Goal: Information Seeking & Learning: Learn about a topic

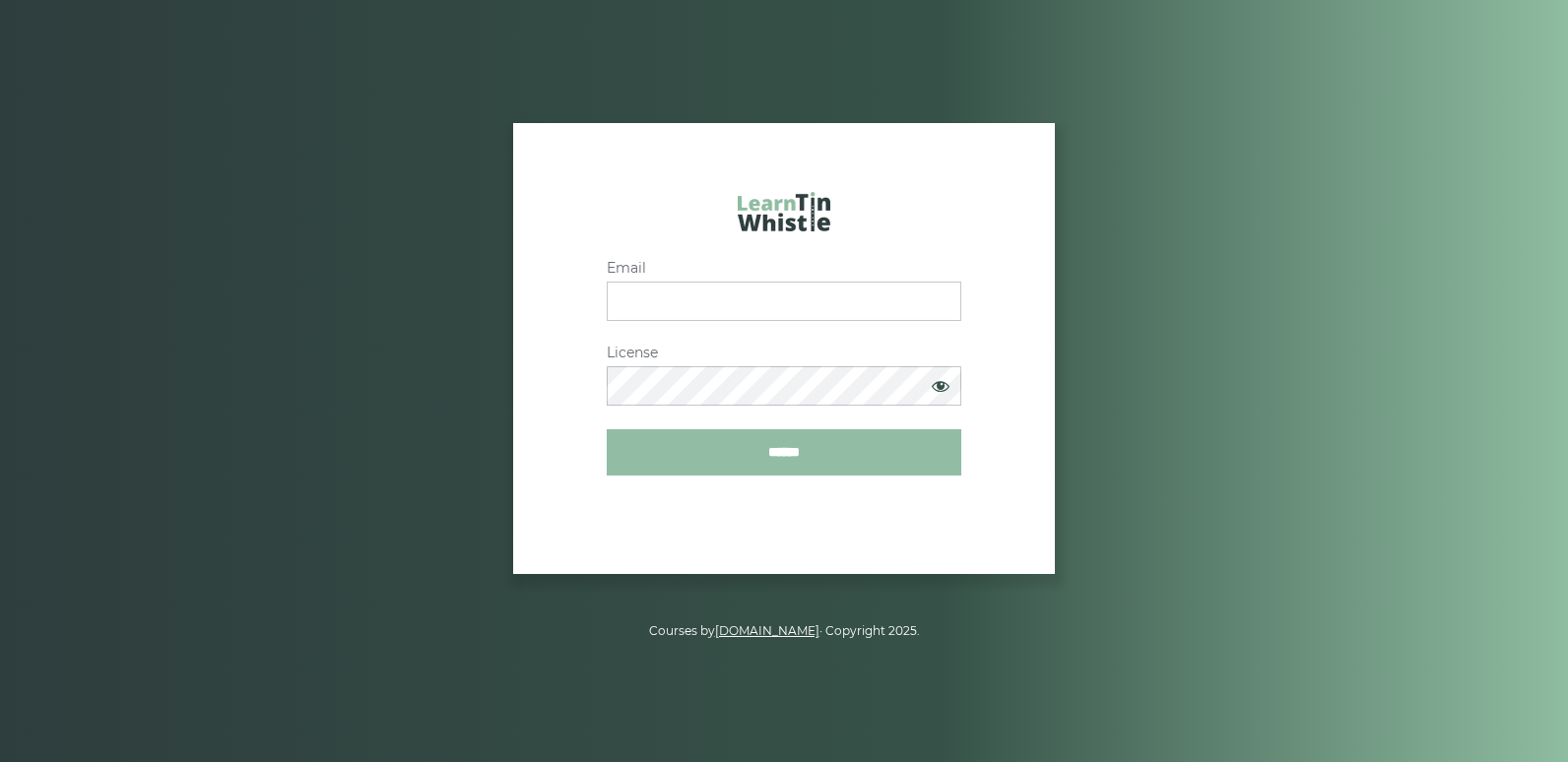
type input "**********"
click at [843, 453] on input "******" at bounding box center [783, 452] width 354 height 46
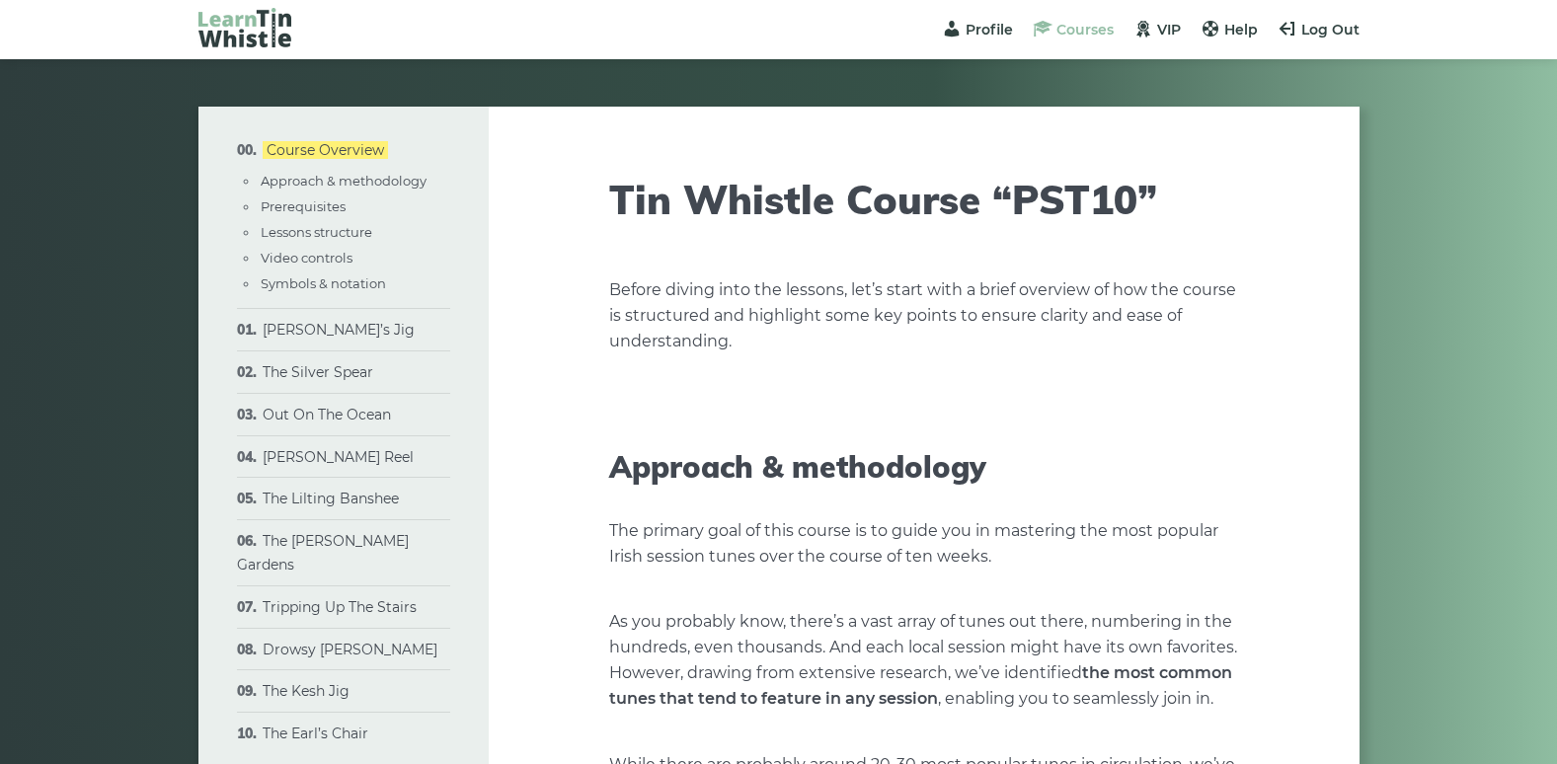
click at [1065, 33] on span "Courses" at bounding box center [1084, 30] width 57 height 18
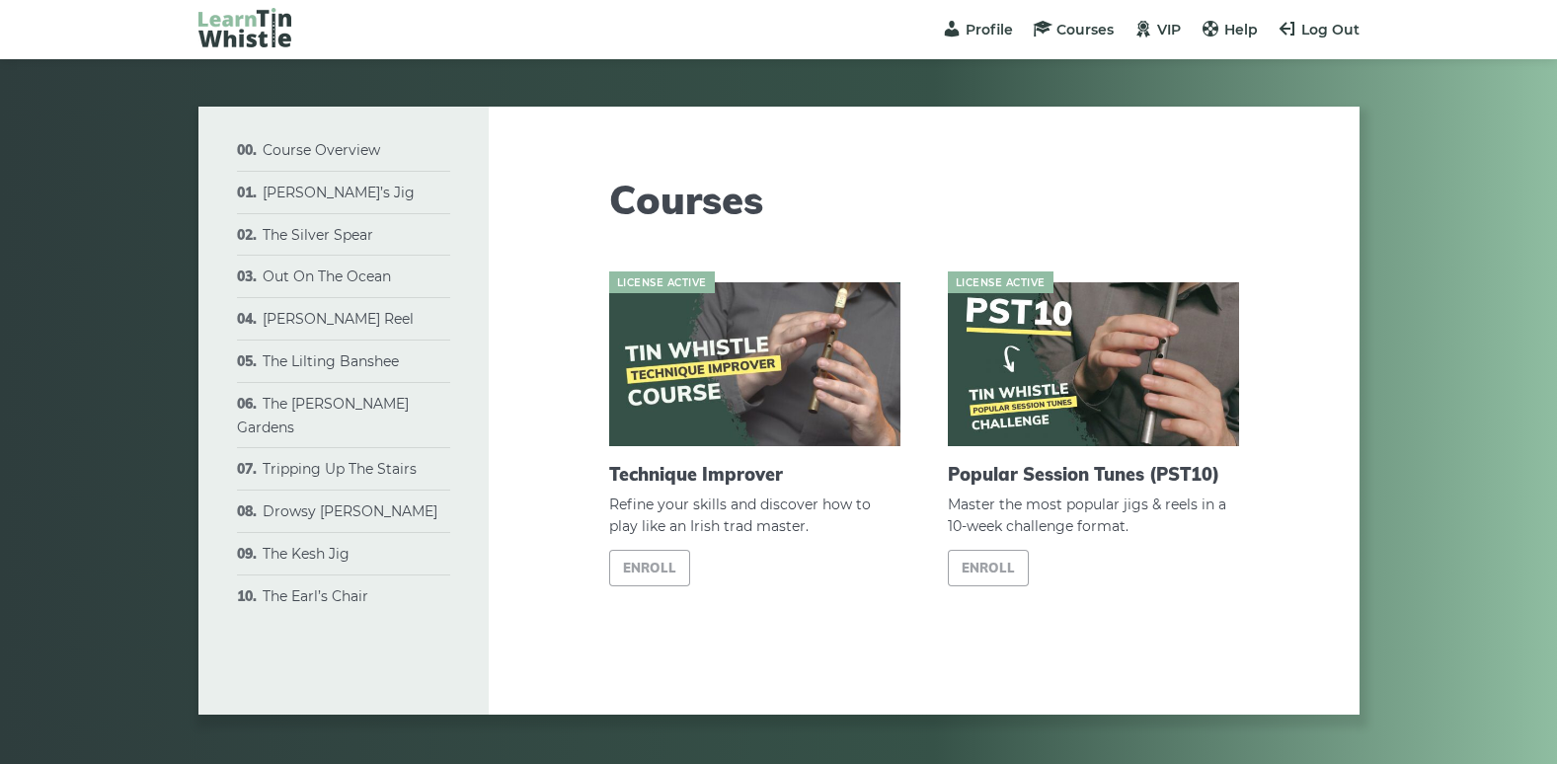
click at [791, 379] on img at bounding box center [754, 364] width 291 height 164
click at [689, 563] on link "Enroll" at bounding box center [650, 568] width 82 height 37
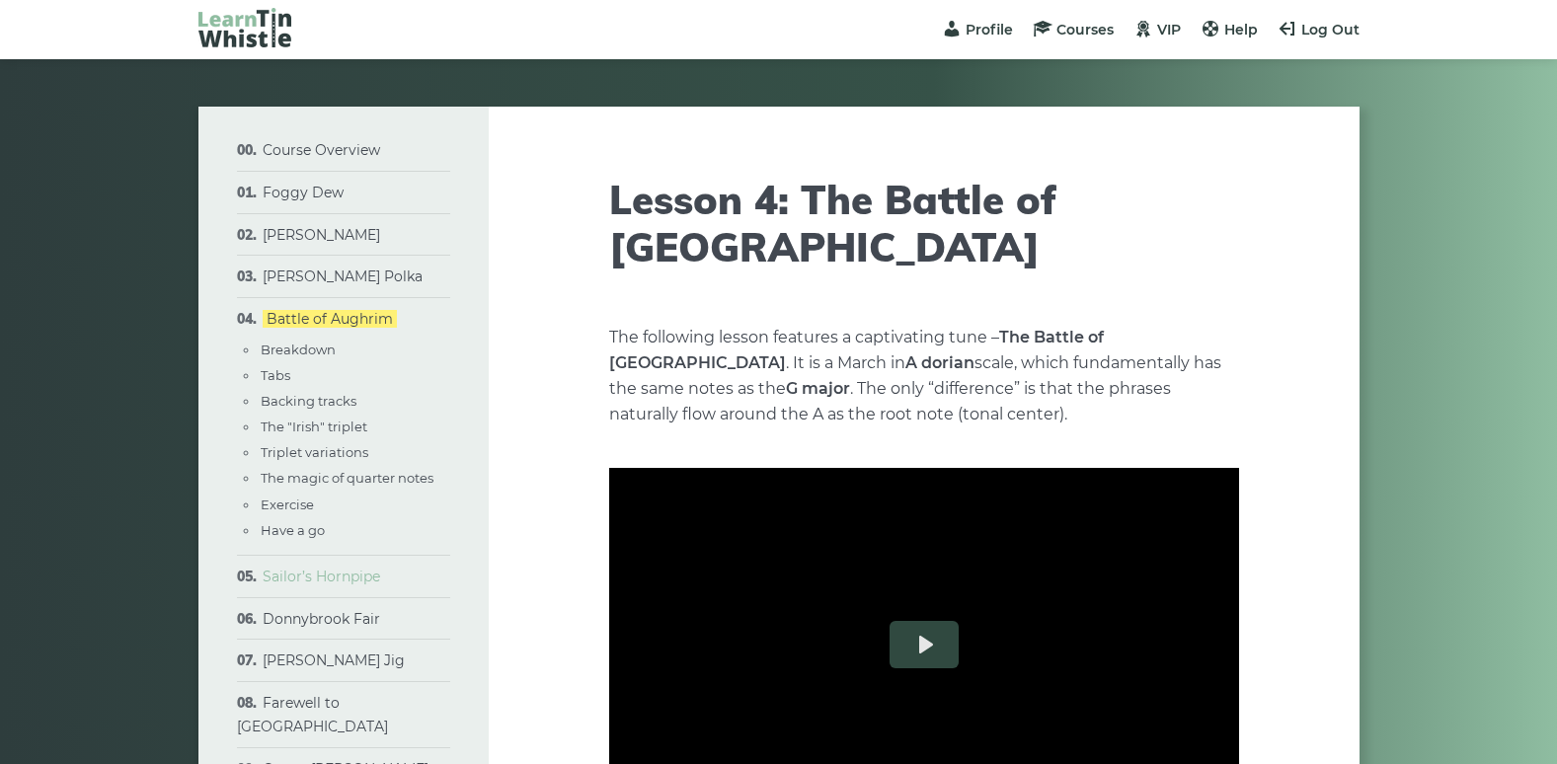
click at [288, 570] on link "Sailor’s Hornpipe" at bounding box center [321, 577] width 117 height 18
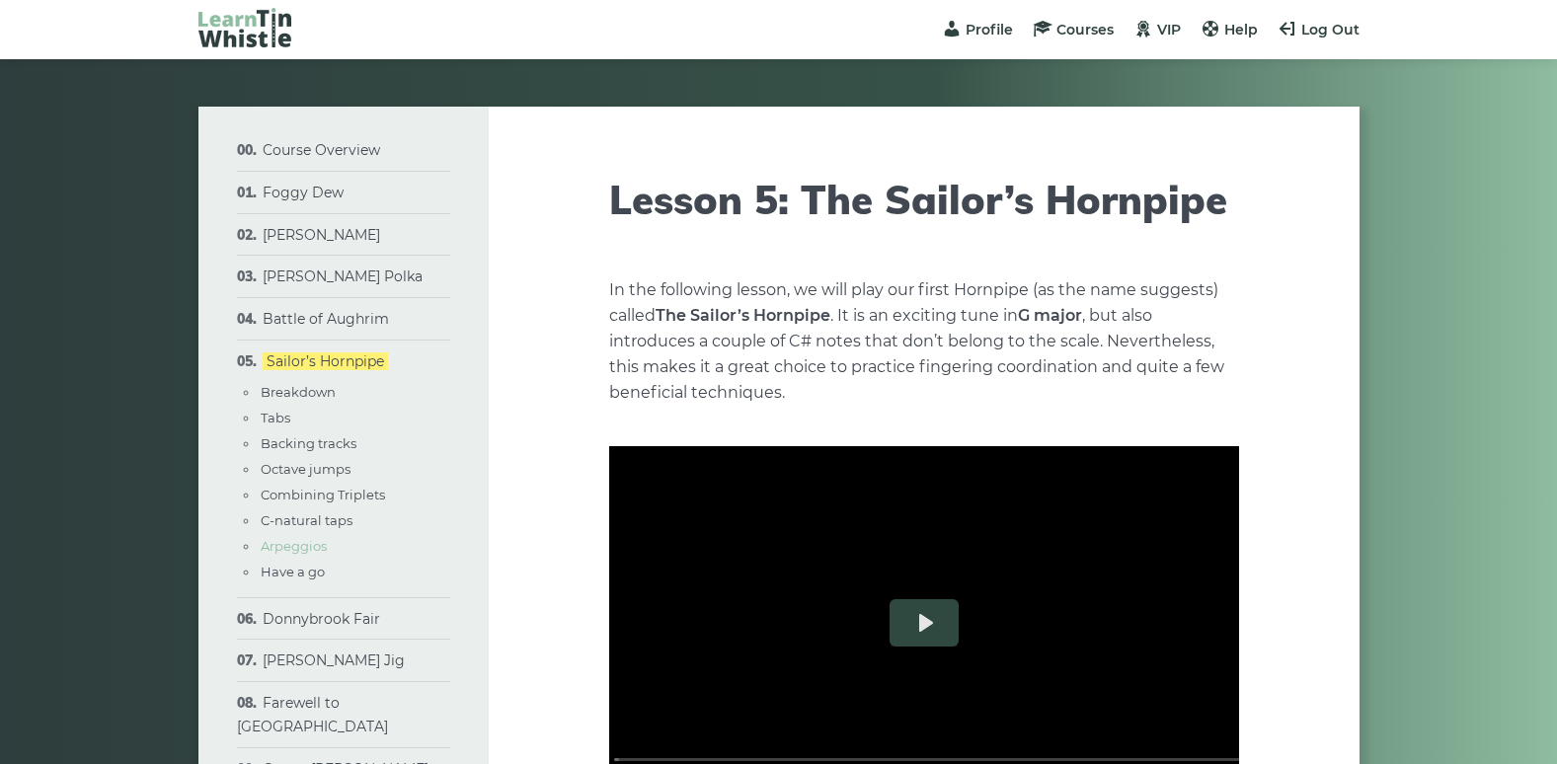
click at [290, 546] on link "Arpeggios" at bounding box center [294, 546] width 66 height 16
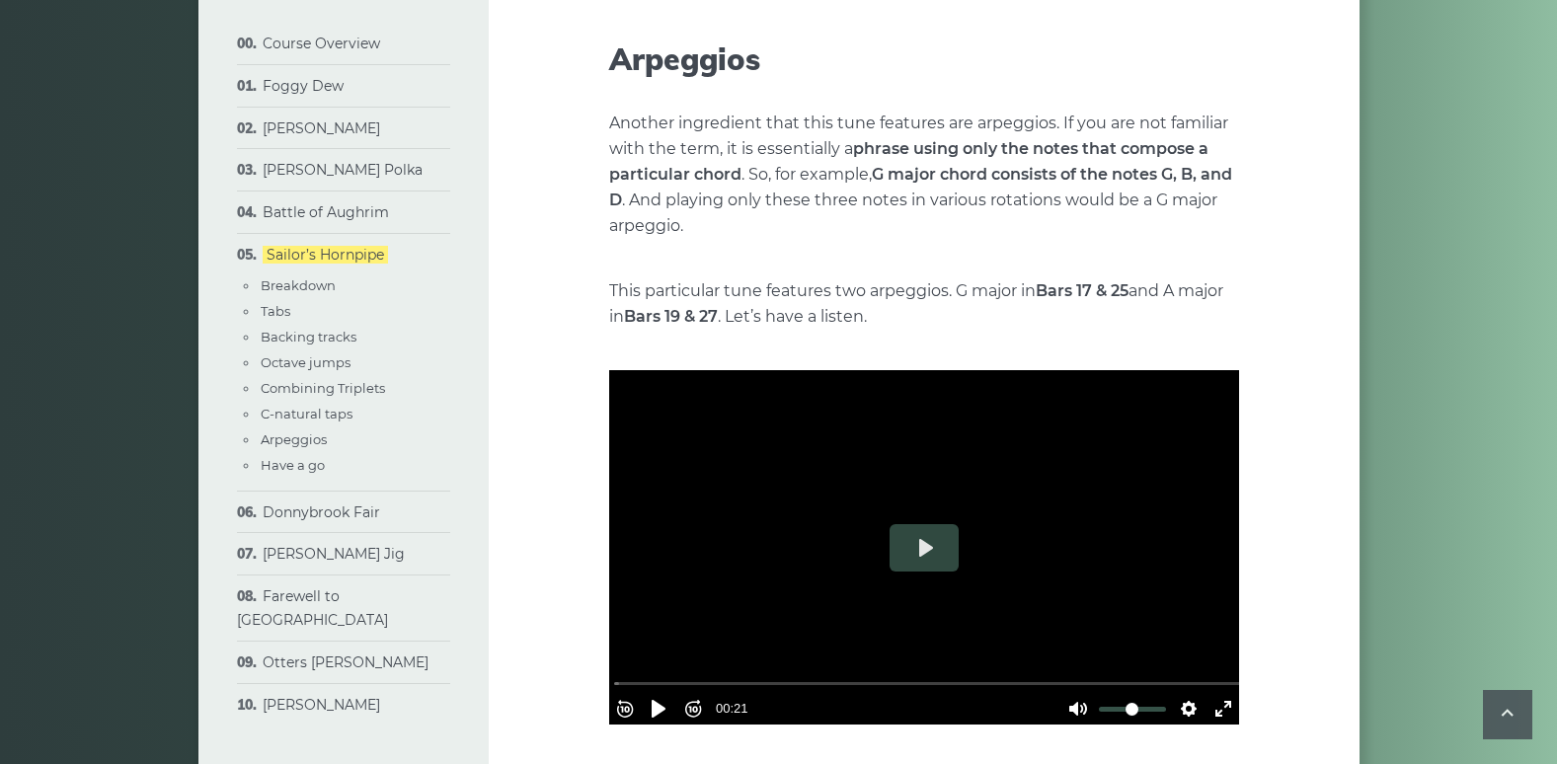
scroll to position [6523, 0]
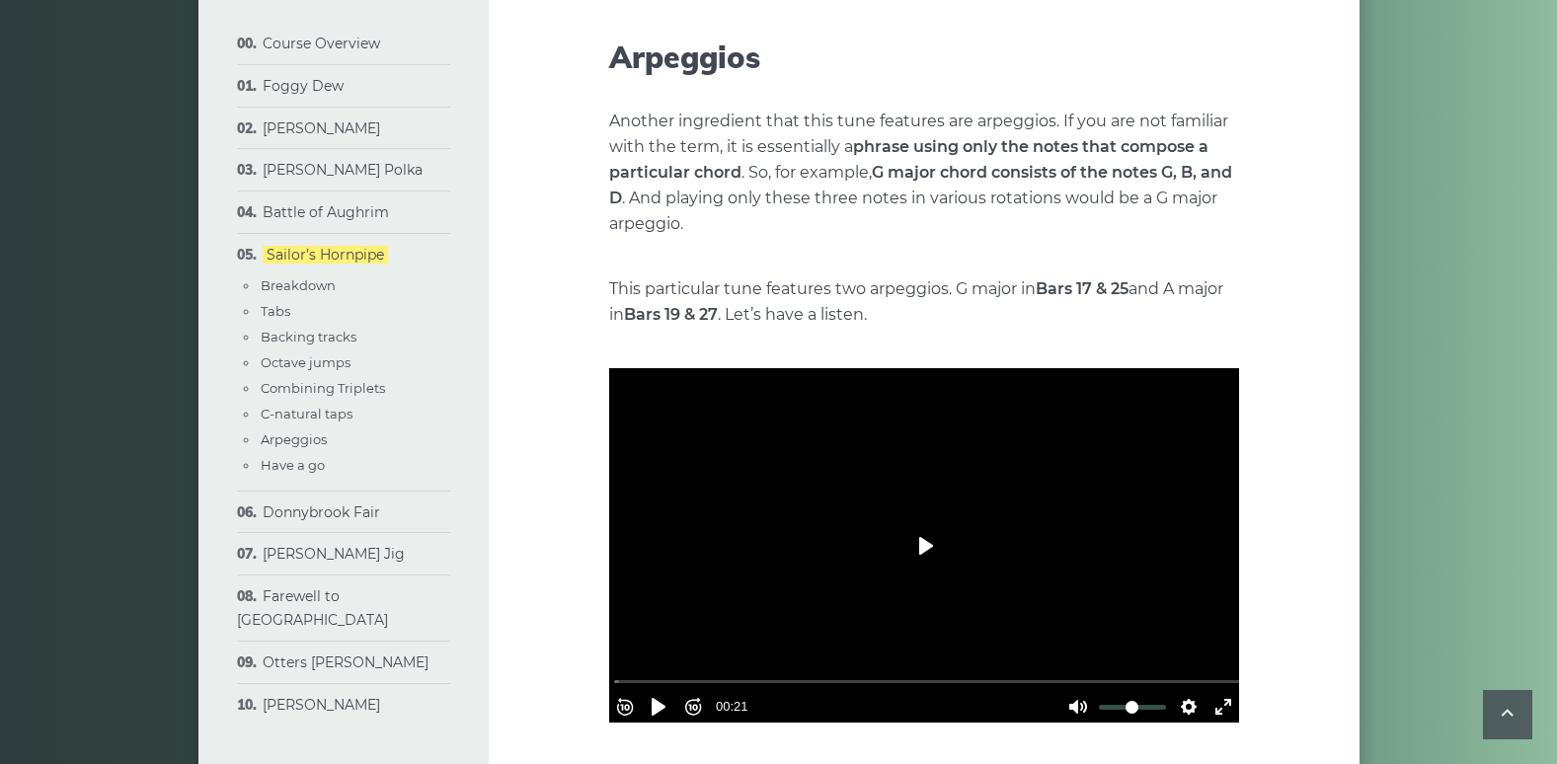
click at [924, 541] on button "Play" at bounding box center [924, 545] width 69 height 47
click at [669, 693] on button "Pause Play" at bounding box center [659, 707] width 32 height 32
click at [632, 698] on button "Rewind 10s" at bounding box center [625, 707] width 32 height 32
click at [663, 695] on button "Pause Play" at bounding box center [659, 707] width 32 height 32
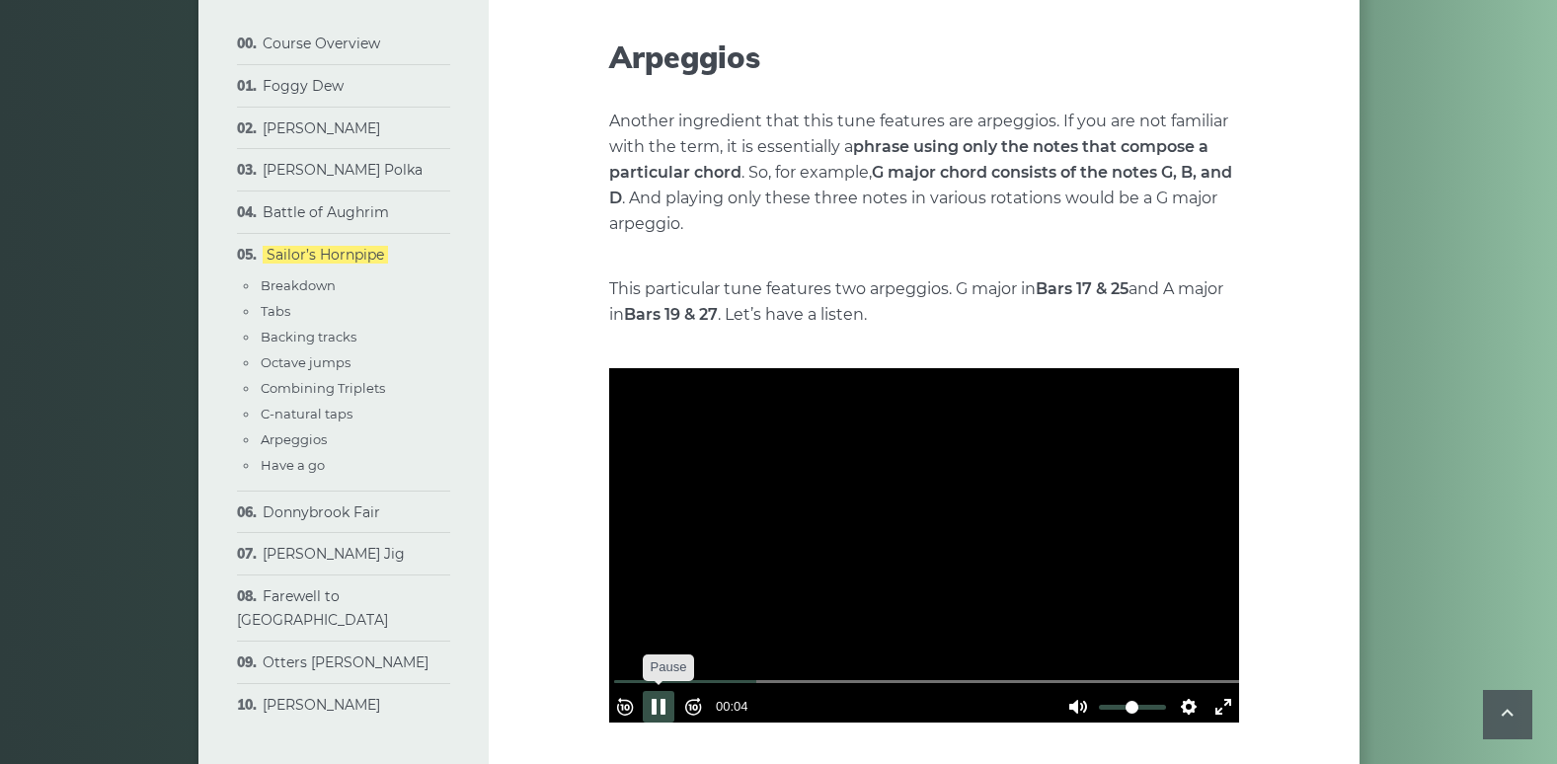
click at [665, 694] on button "Pause Play" at bounding box center [659, 707] width 32 height 32
click at [630, 698] on button "Rewind 10s" at bounding box center [625, 707] width 32 height 32
click at [658, 692] on button "Pause Play" at bounding box center [659, 707] width 32 height 32
click at [669, 700] on button "Pause Play" at bounding box center [659, 707] width 32 height 32
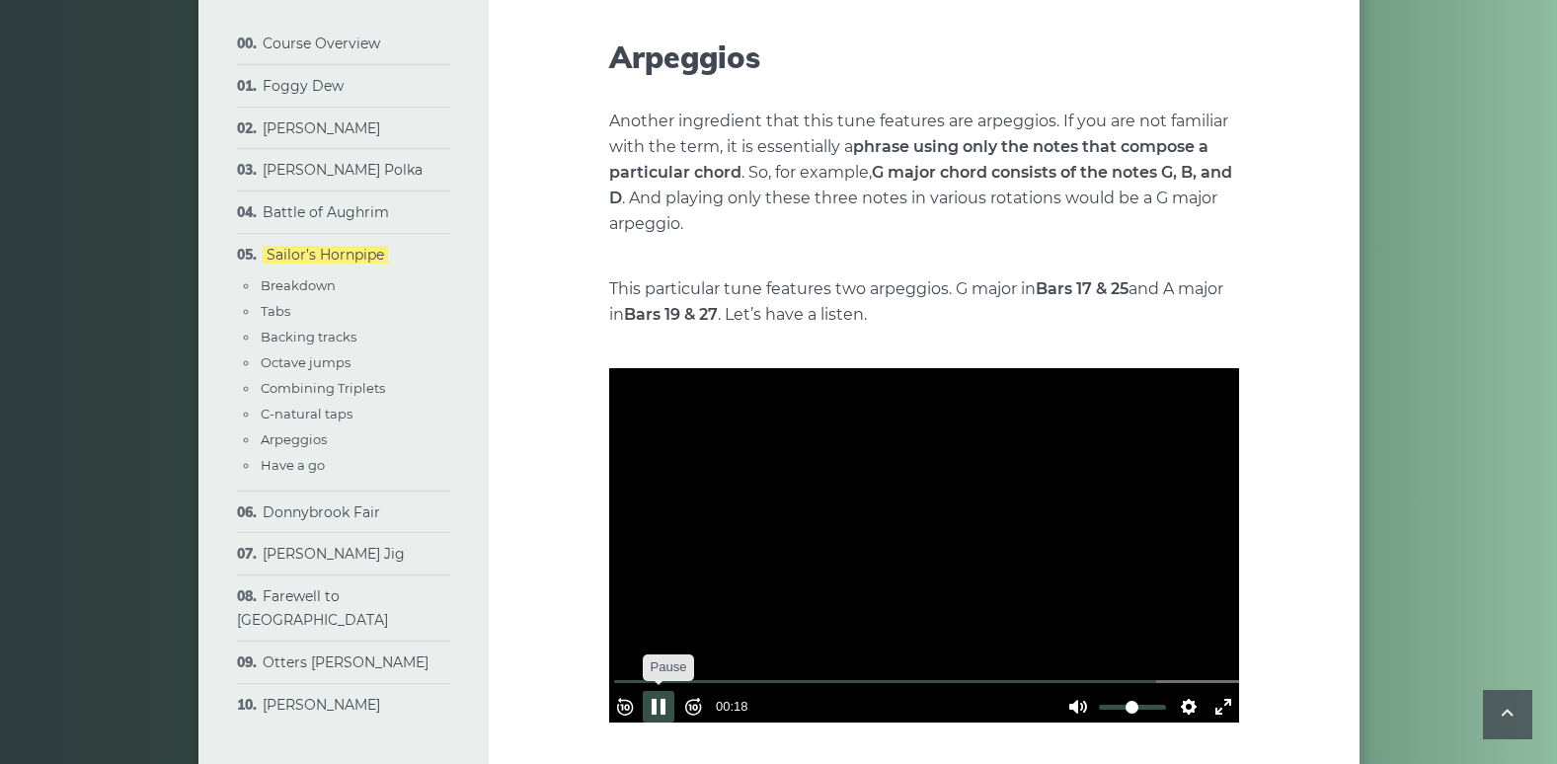
click at [667, 692] on button "Pause Play" at bounding box center [659, 707] width 32 height 32
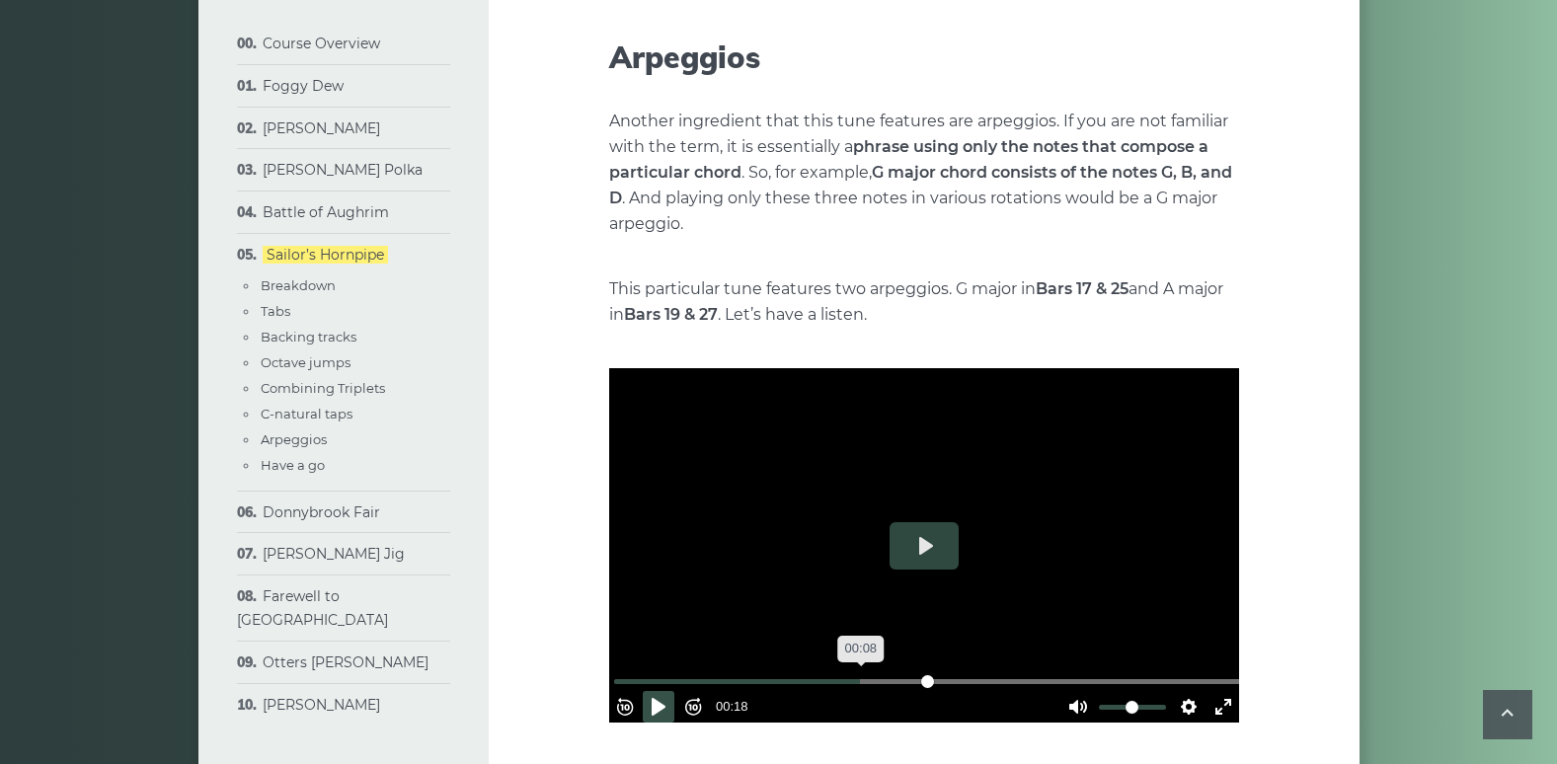
drag, startPoint x: 863, startPoint y: 669, endPoint x: 852, endPoint y: 668, distance: 10.9
click at [861, 672] on input "Seek" at bounding box center [928, 681] width 628 height 19
click at [670, 702] on button "Pause Play" at bounding box center [659, 707] width 32 height 32
click at [670, 694] on button "Pause Play" at bounding box center [659, 707] width 32 height 32
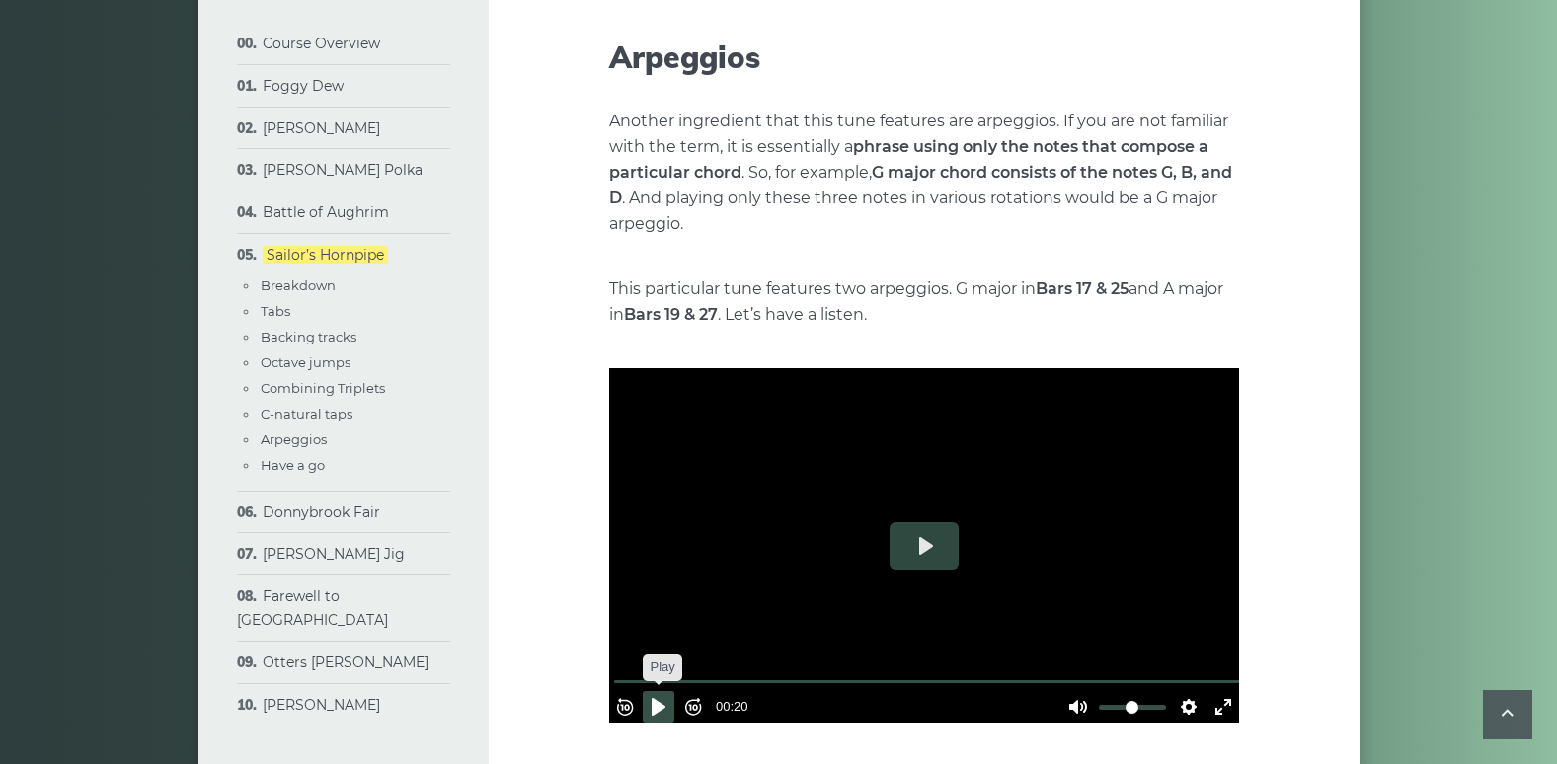
click at [667, 691] on button "Pause Play" at bounding box center [659, 707] width 32 height 32
click at [638, 691] on button "Rewind 10s" at bounding box center [625, 707] width 32 height 32
click at [672, 691] on button "Pause Play" at bounding box center [659, 707] width 32 height 32
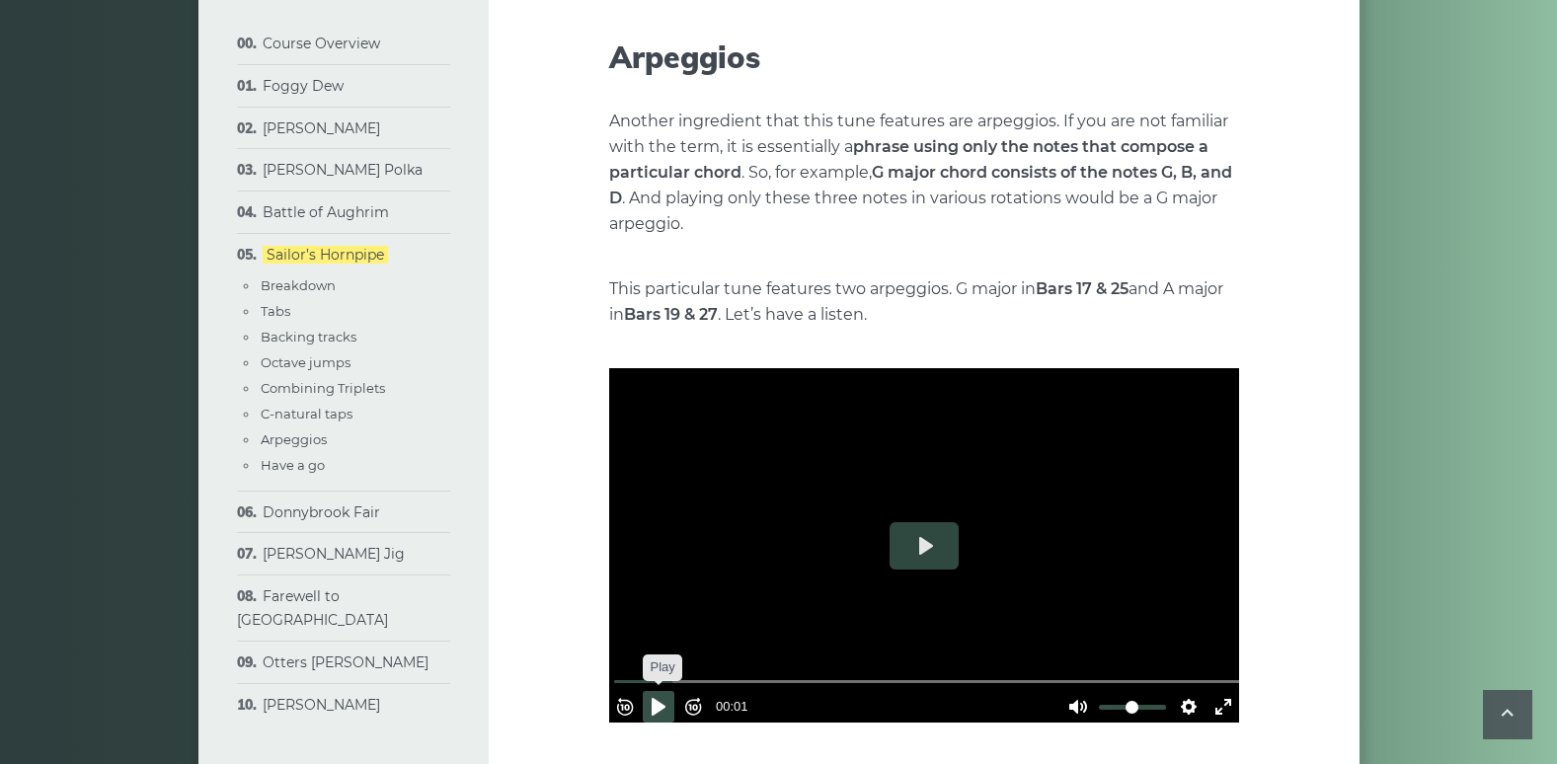
click at [672, 691] on button "Pause Play" at bounding box center [659, 707] width 32 height 32
click at [670, 691] on button "Pause Play" at bounding box center [659, 707] width 32 height 32
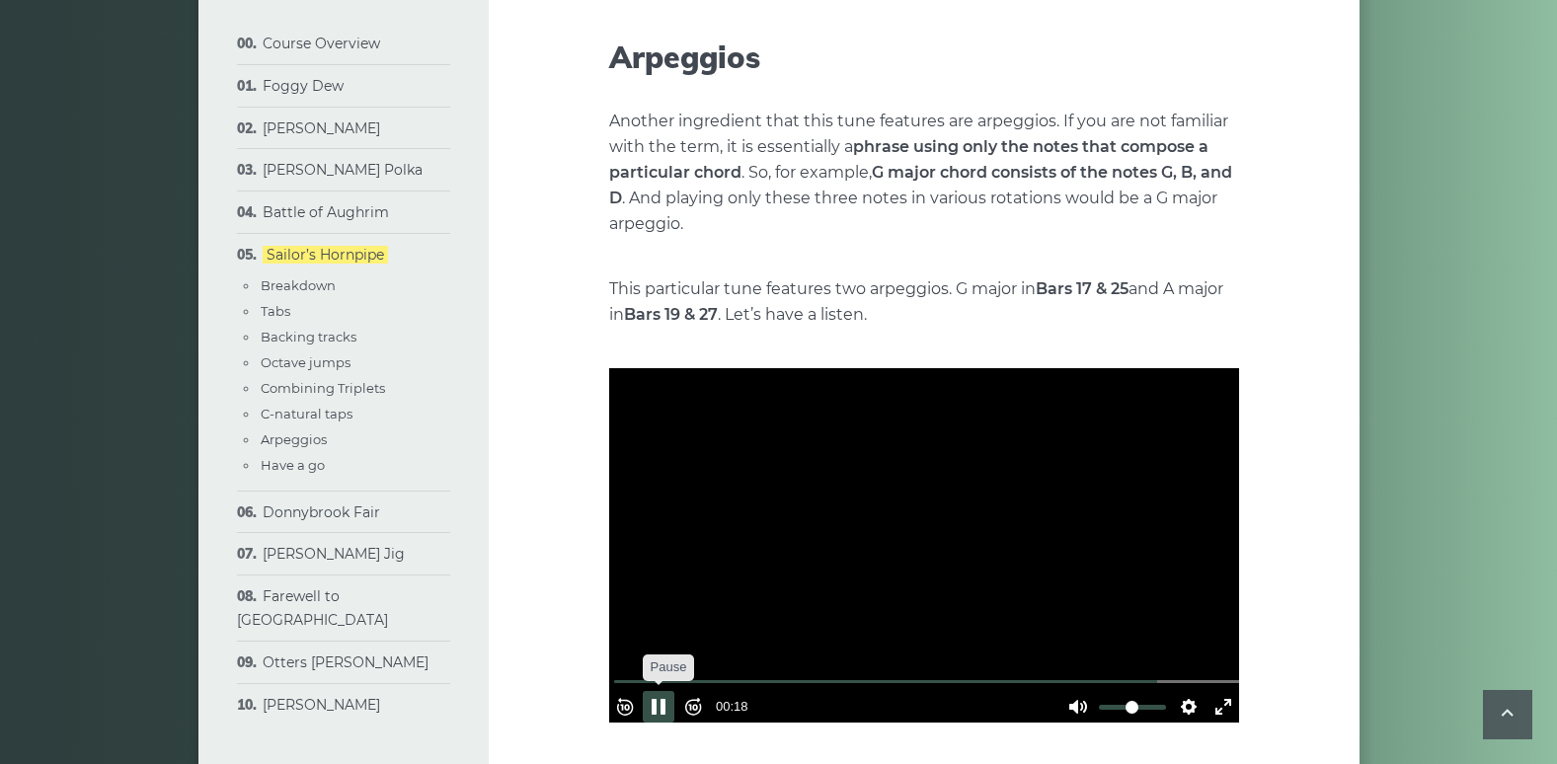
click at [670, 691] on button "Pause Play" at bounding box center [659, 707] width 32 height 32
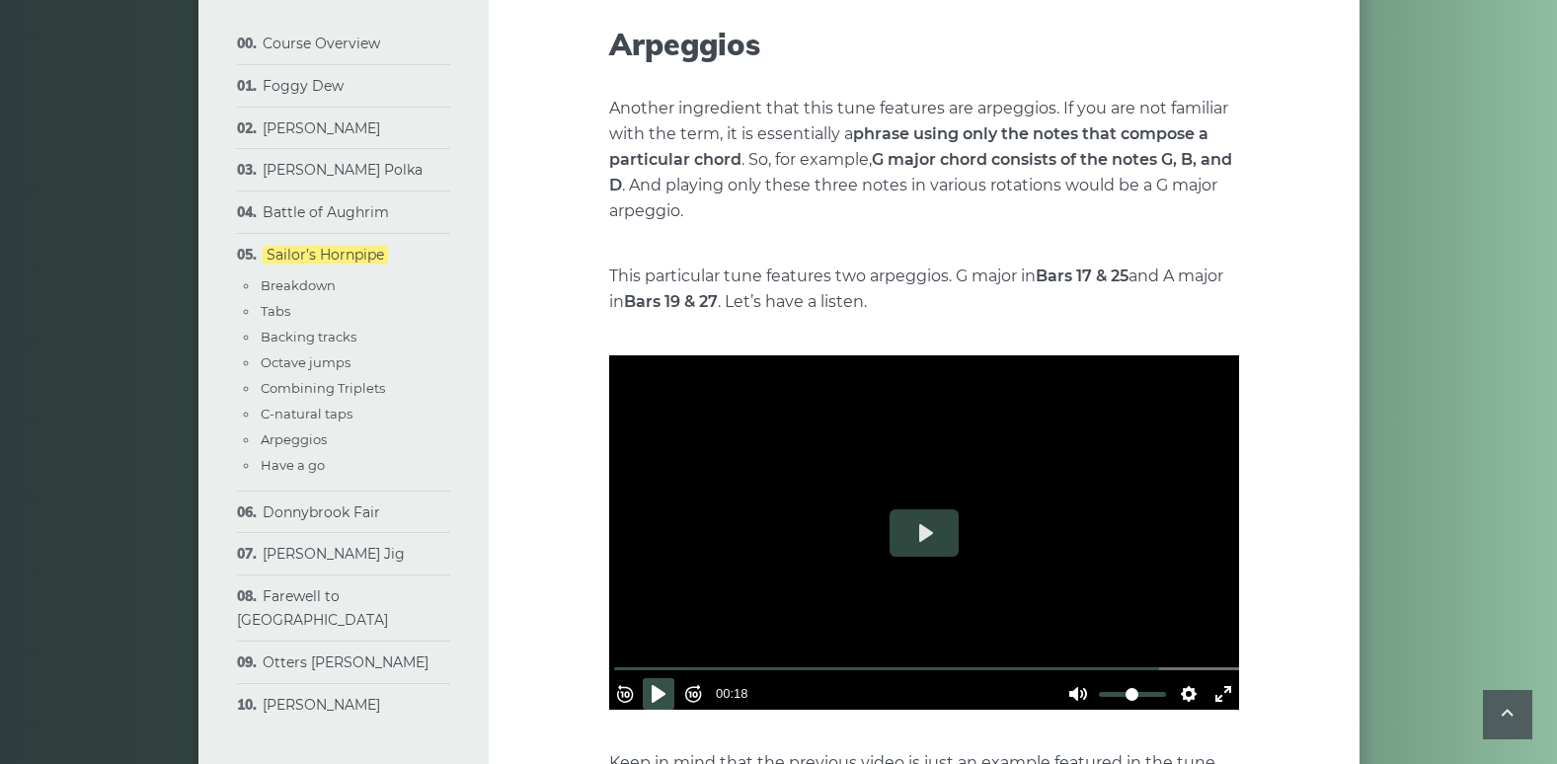
scroll to position [6498, 0]
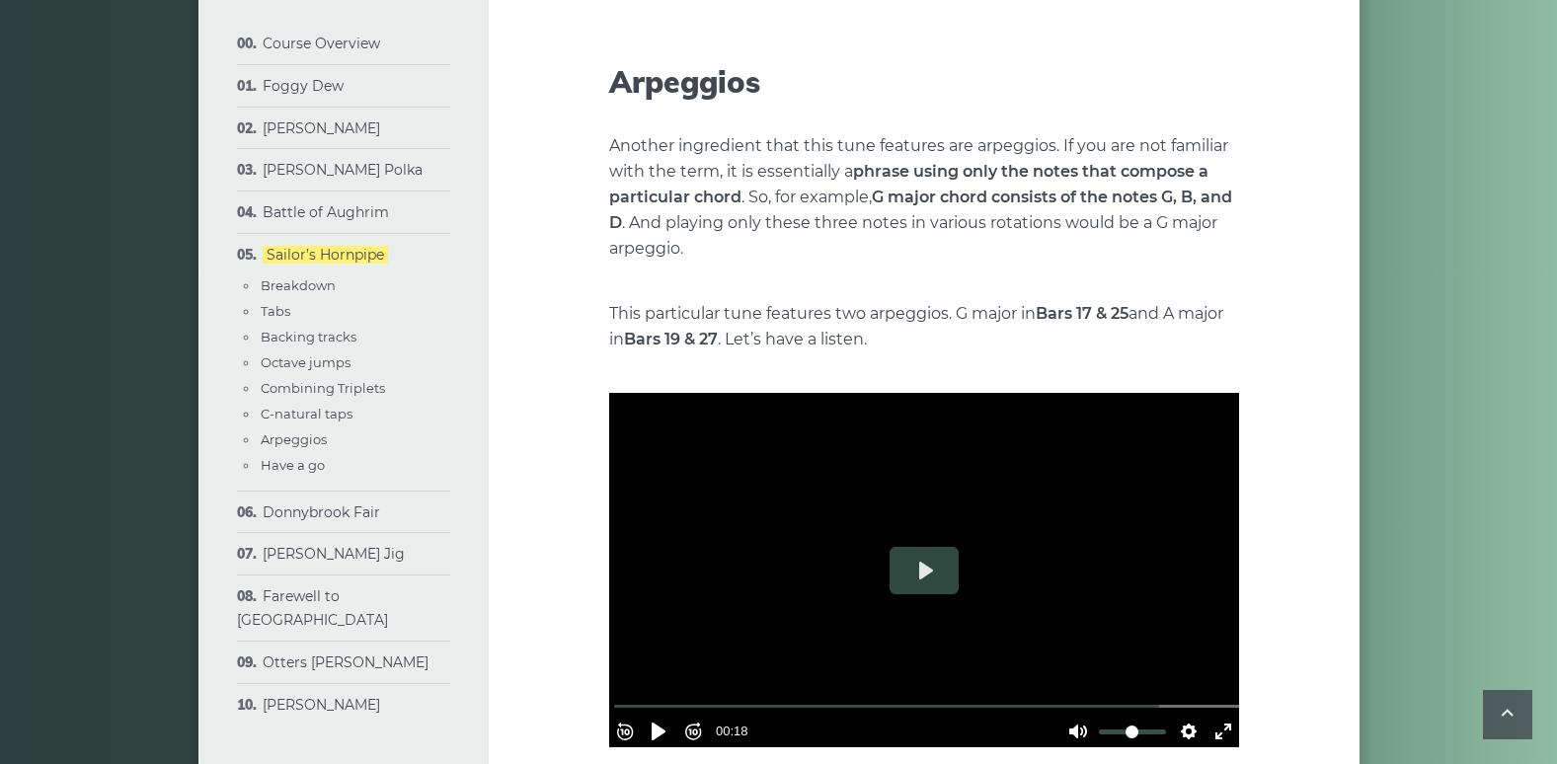
click at [633, 697] on input "Seek" at bounding box center [928, 706] width 628 height 19
click at [665, 717] on button "Pause Play" at bounding box center [659, 732] width 32 height 32
click at [662, 717] on button "Pause Play" at bounding box center [659, 732] width 32 height 32
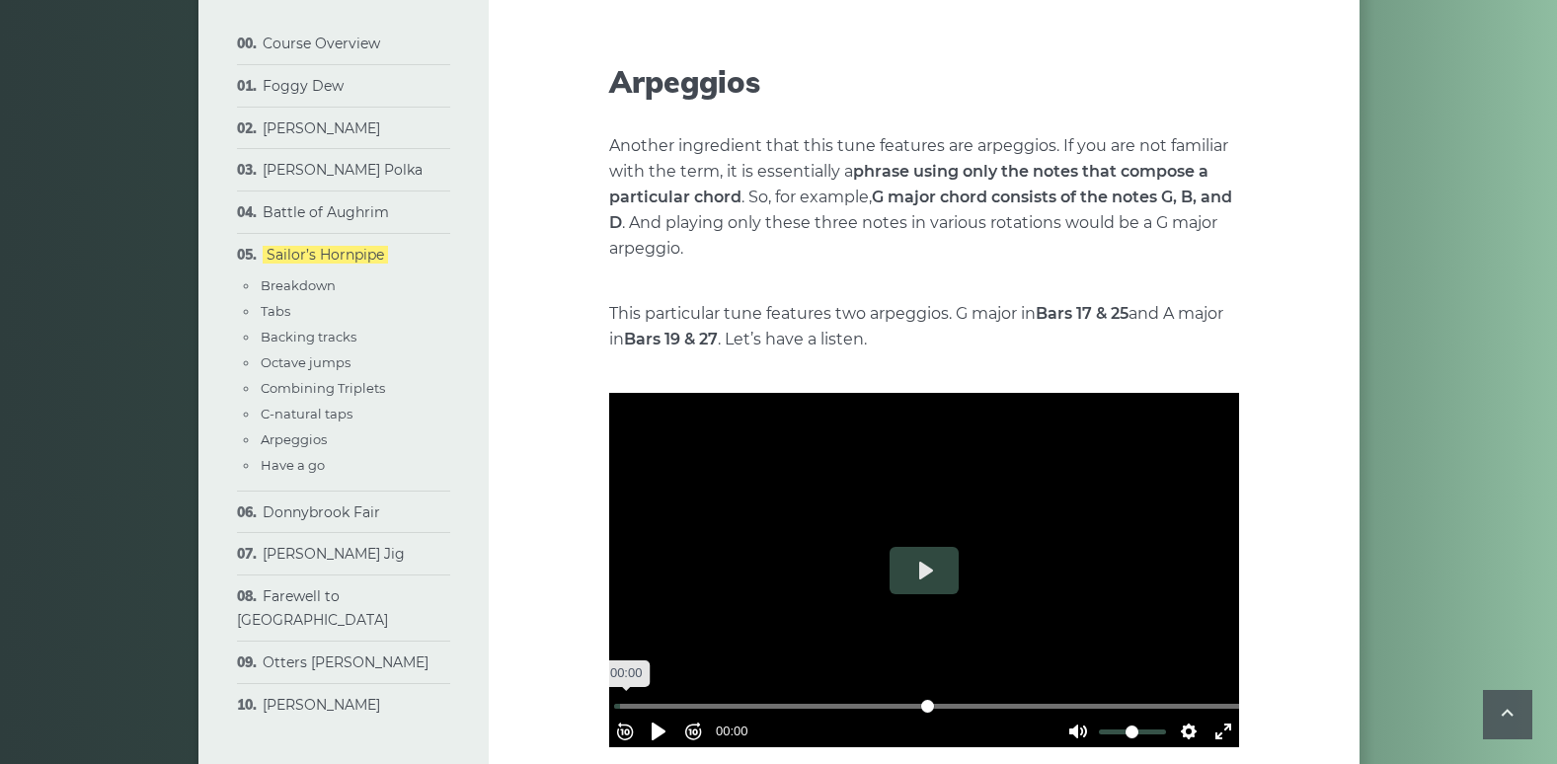
click at [636, 697] on input "Seek" at bounding box center [928, 706] width 628 height 19
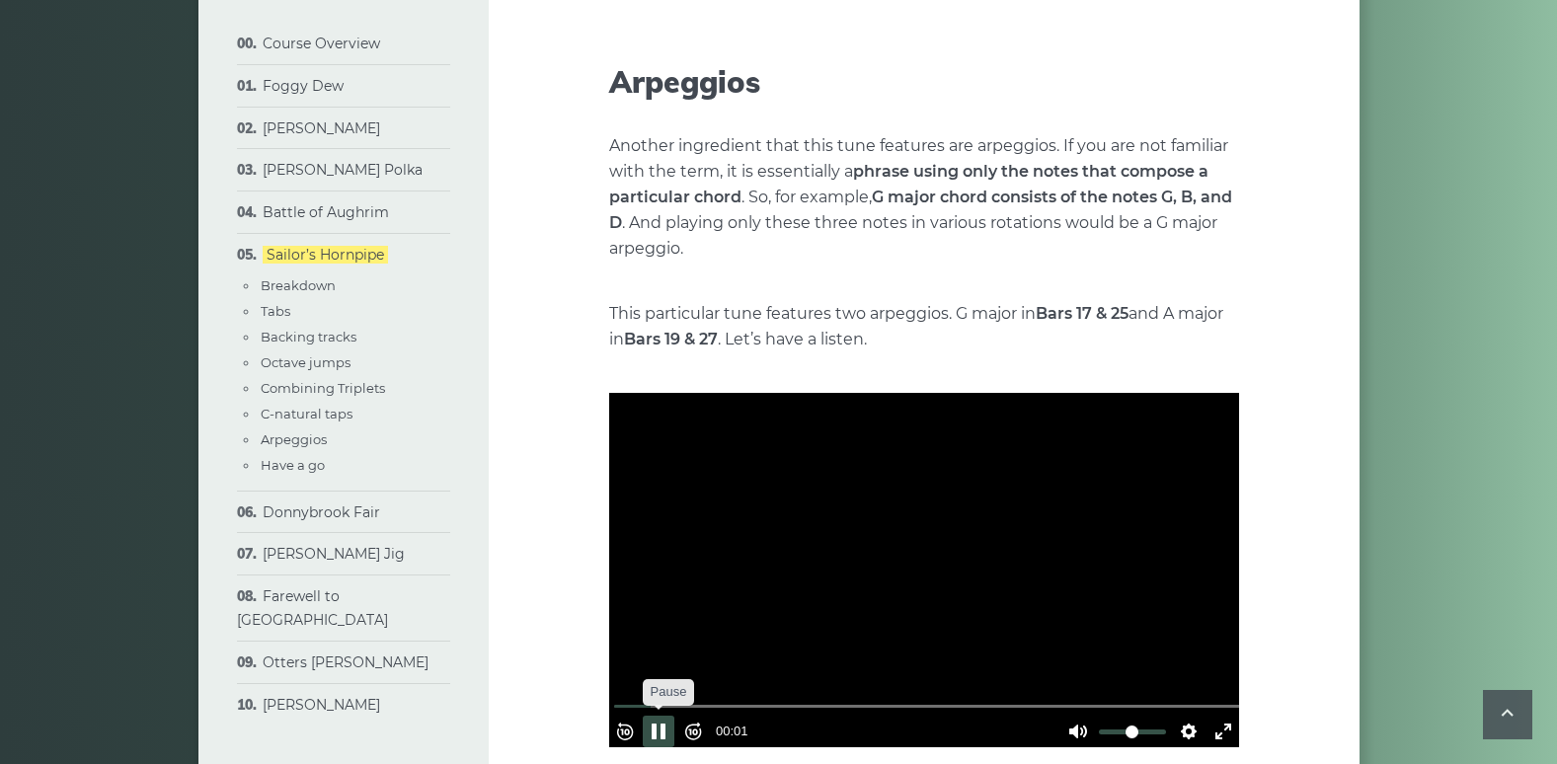
click at [664, 719] on button "Pause Play" at bounding box center [659, 732] width 32 height 32
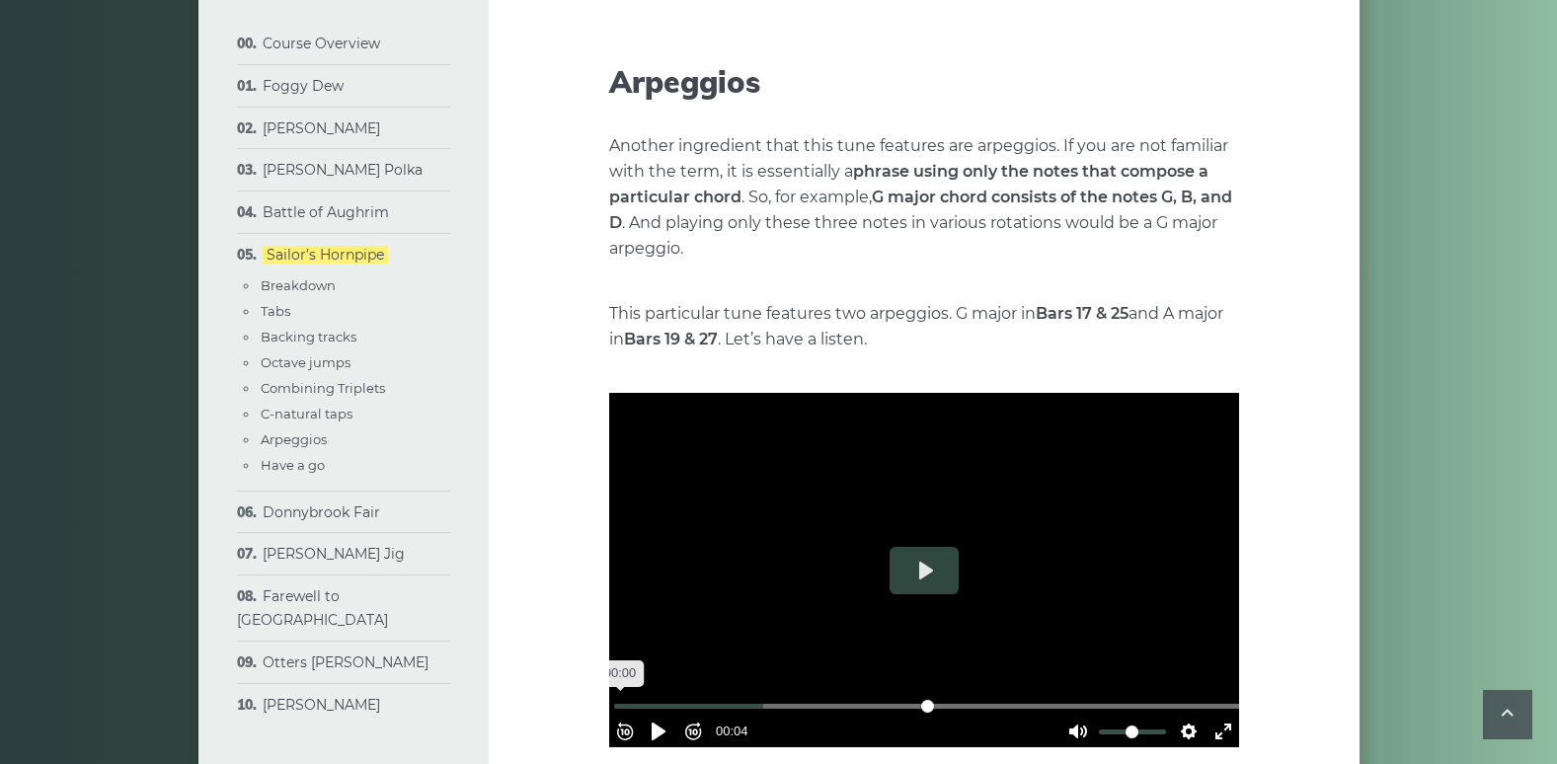
click at [625, 700] on input "Seek" at bounding box center [928, 706] width 628 height 19
click at [661, 717] on button "Pause Play" at bounding box center [659, 732] width 32 height 32
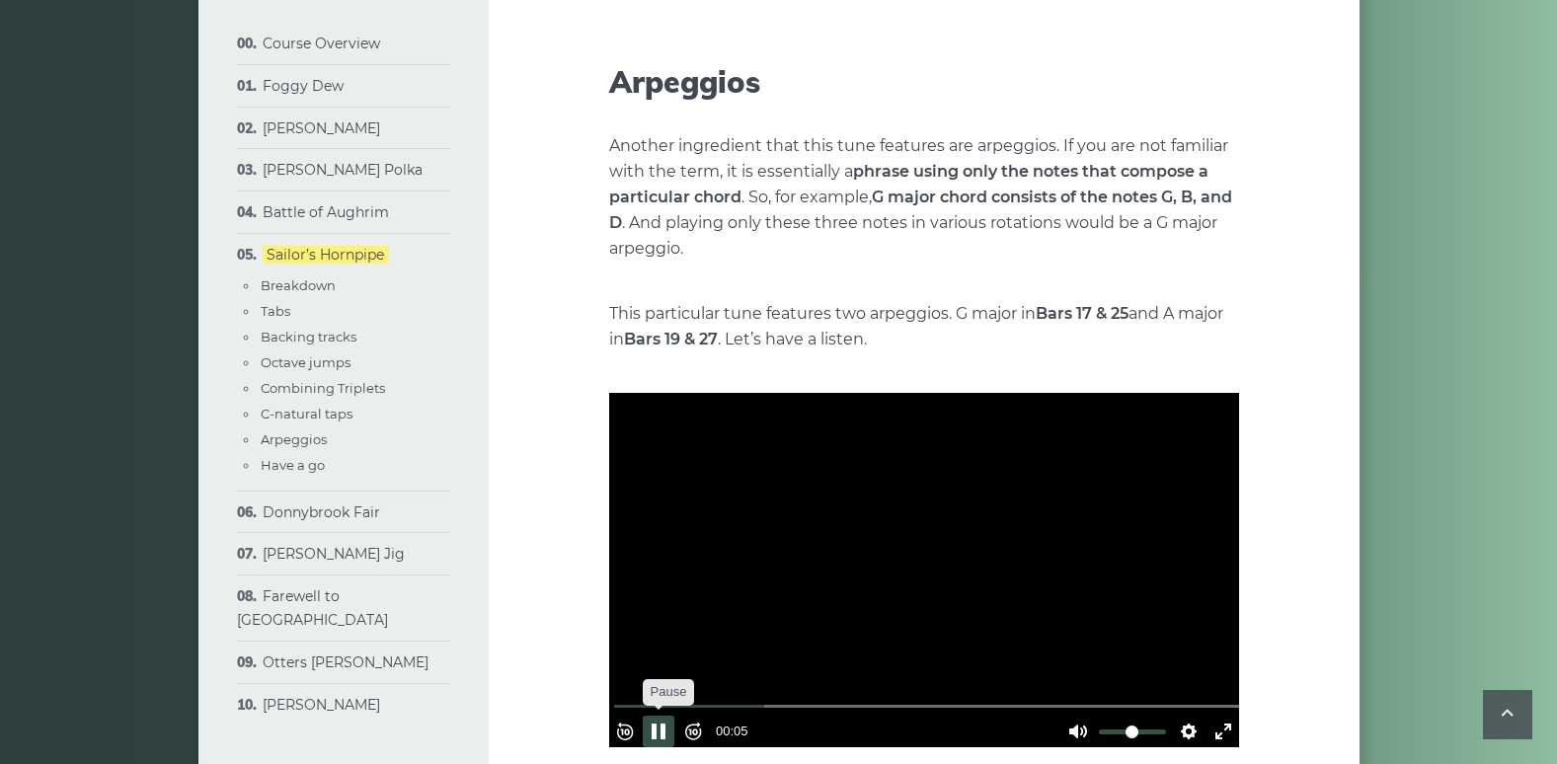
click at [663, 717] on button "Pause Play" at bounding box center [659, 732] width 32 height 32
click at [662, 718] on button "Pause Play" at bounding box center [659, 732] width 32 height 32
click at [632, 716] on button "Rewind 10s" at bounding box center [625, 732] width 32 height 32
click at [667, 716] on button "Pause Play" at bounding box center [659, 732] width 32 height 32
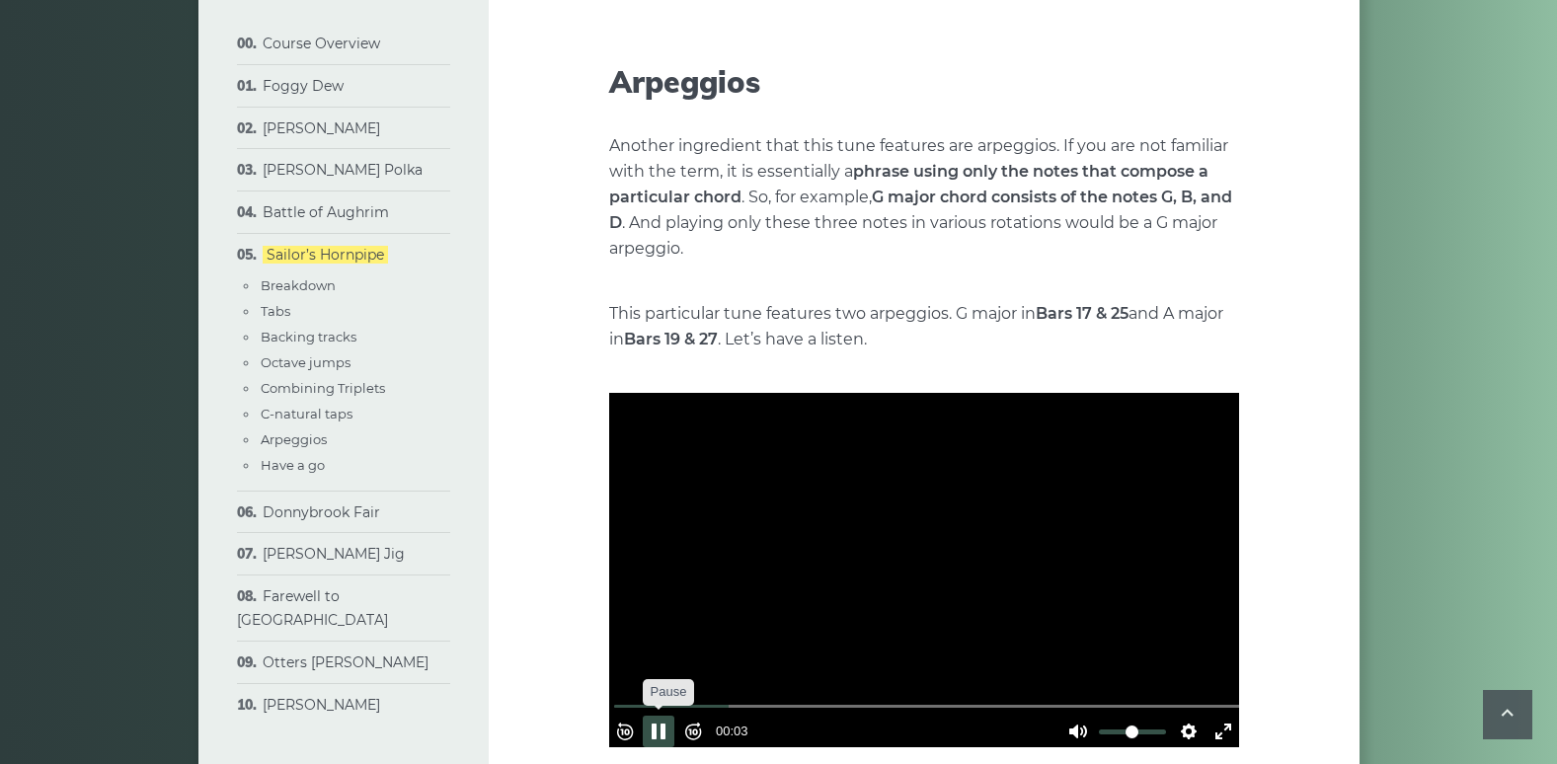
click at [667, 716] on button "Pause Play" at bounding box center [659, 732] width 32 height 32
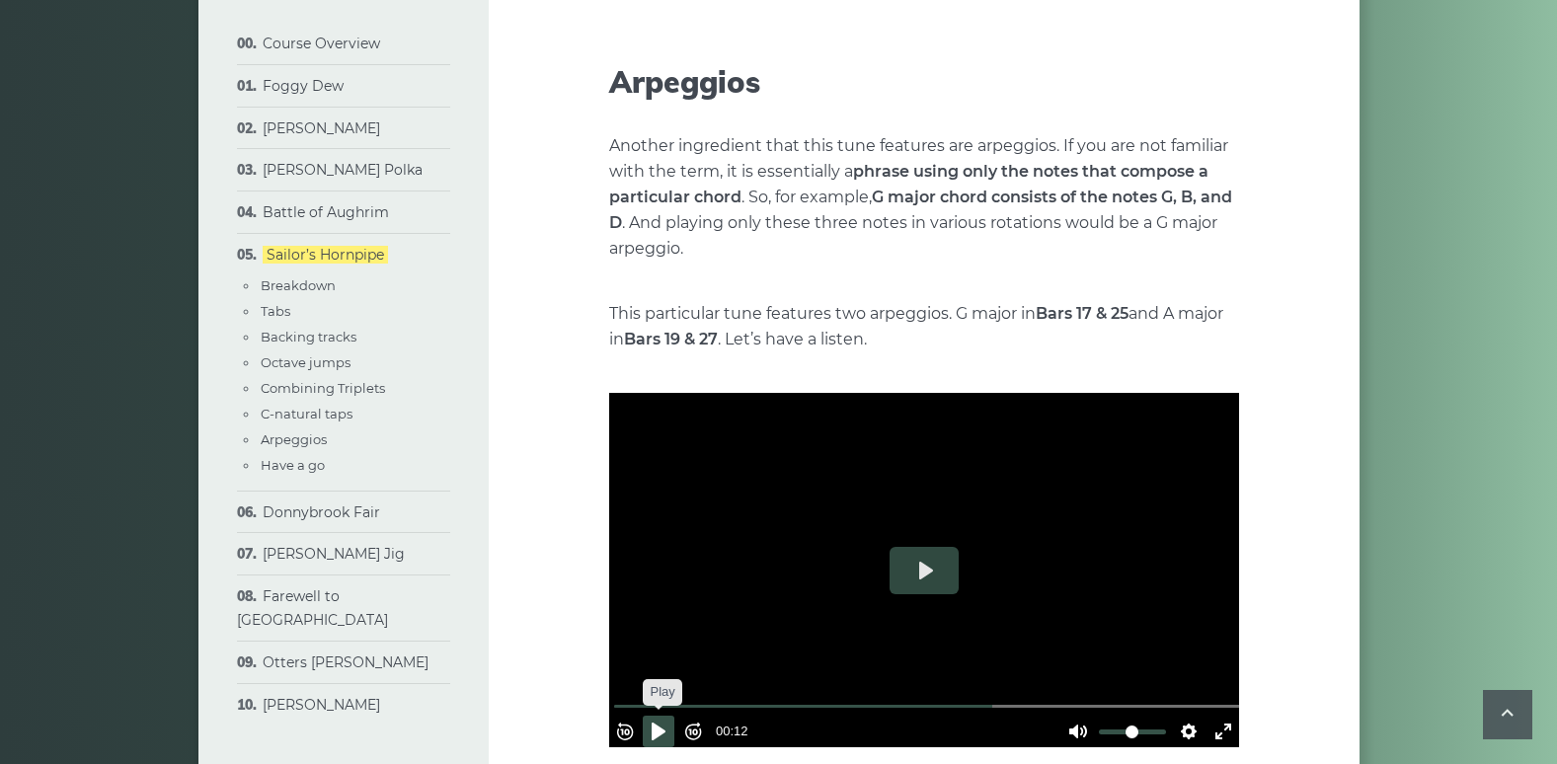
click at [667, 716] on button "Pause Play" at bounding box center [659, 732] width 32 height 32
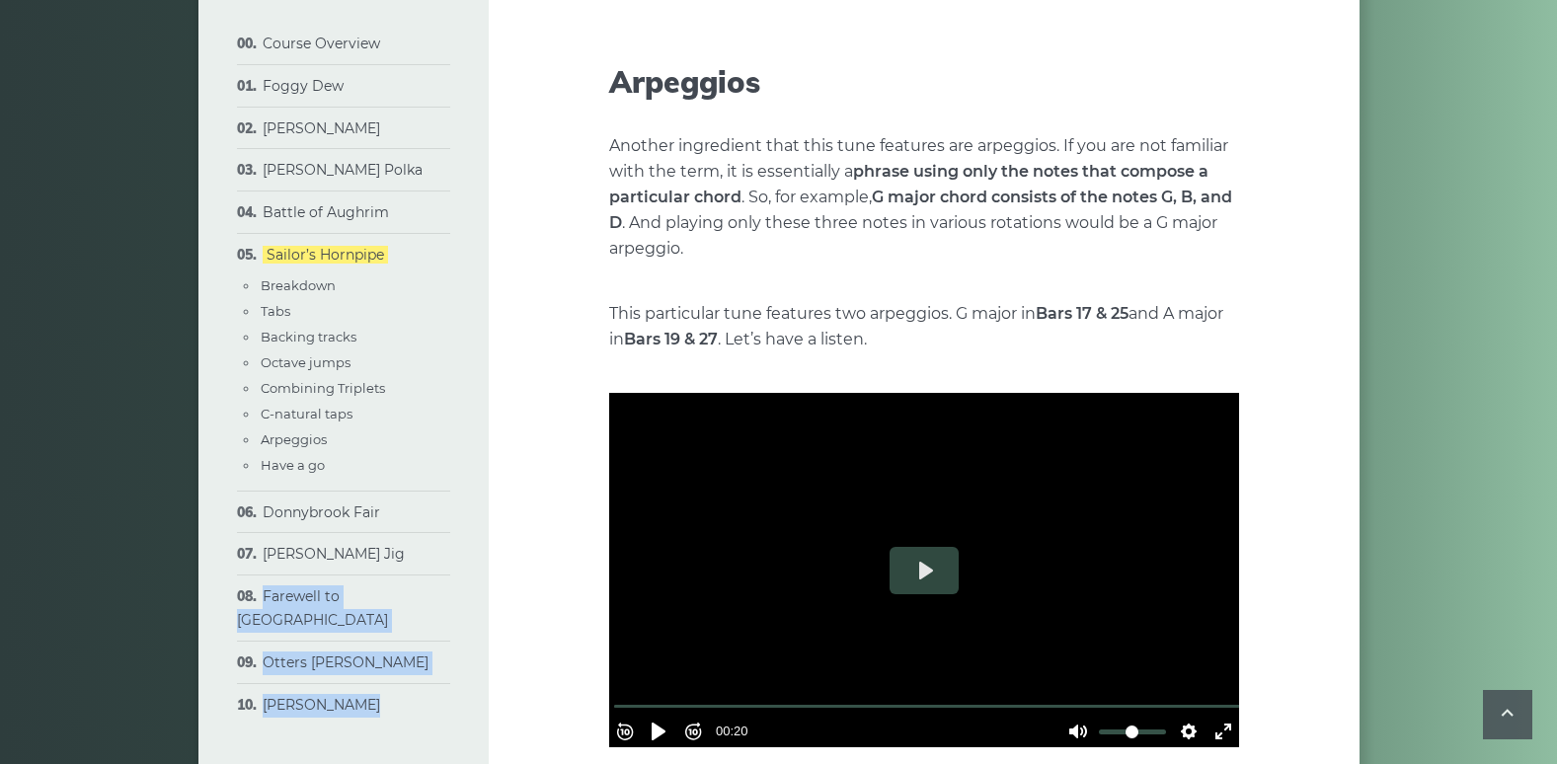
click at [930, 571] on button "Play" at bounding box center [924, 570] width 69 height 47
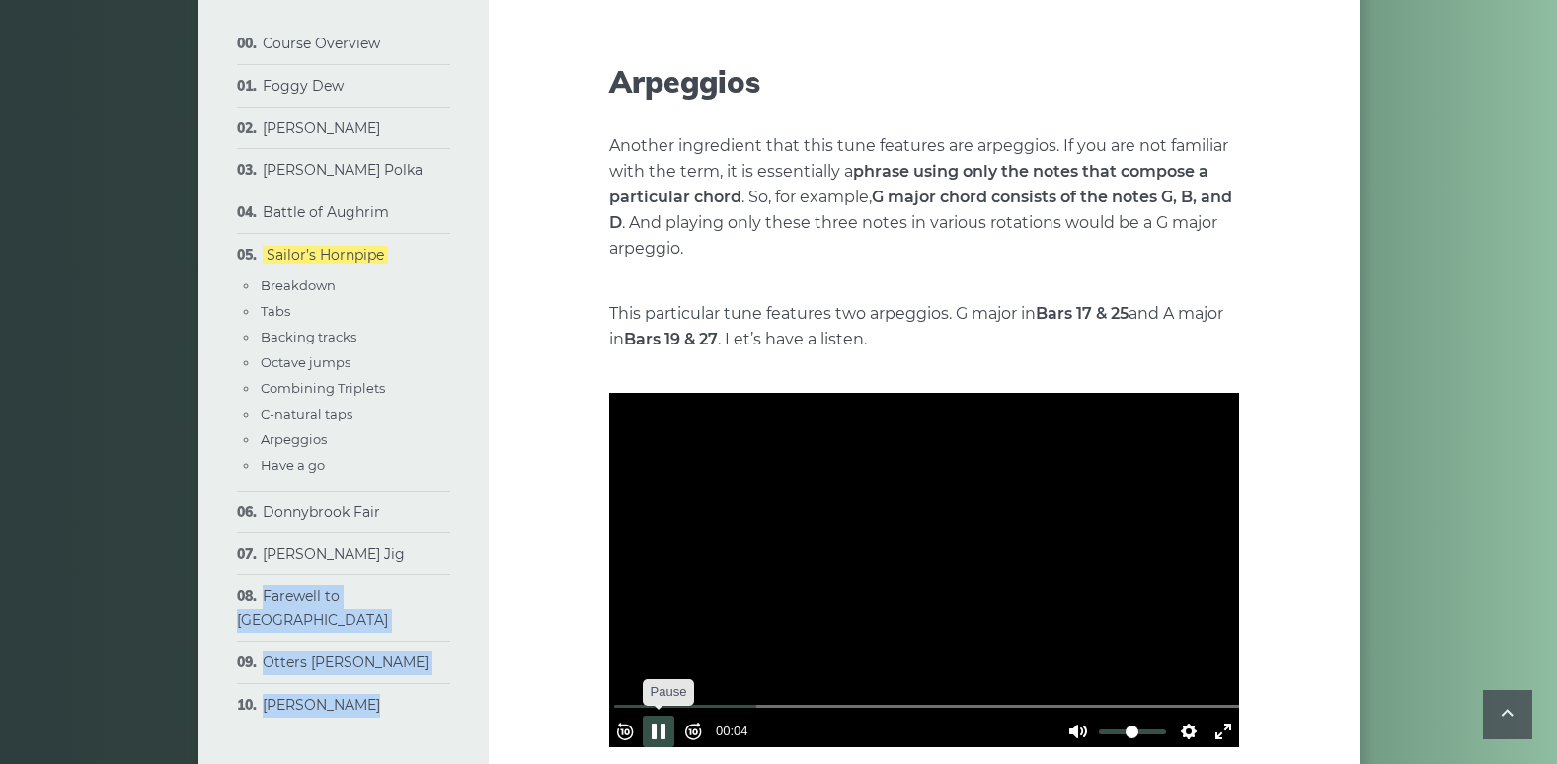
click at [665, 721] on button "Pause Play" at bounding box center [659, 732] width 32 height 32
click at [655, 717] on button "Pause Play" at bounding box center [659, 732] width 32 height 32
click at [662, 717] on button "Pause Play" at bounding box center [659, 732] width 32 height 32
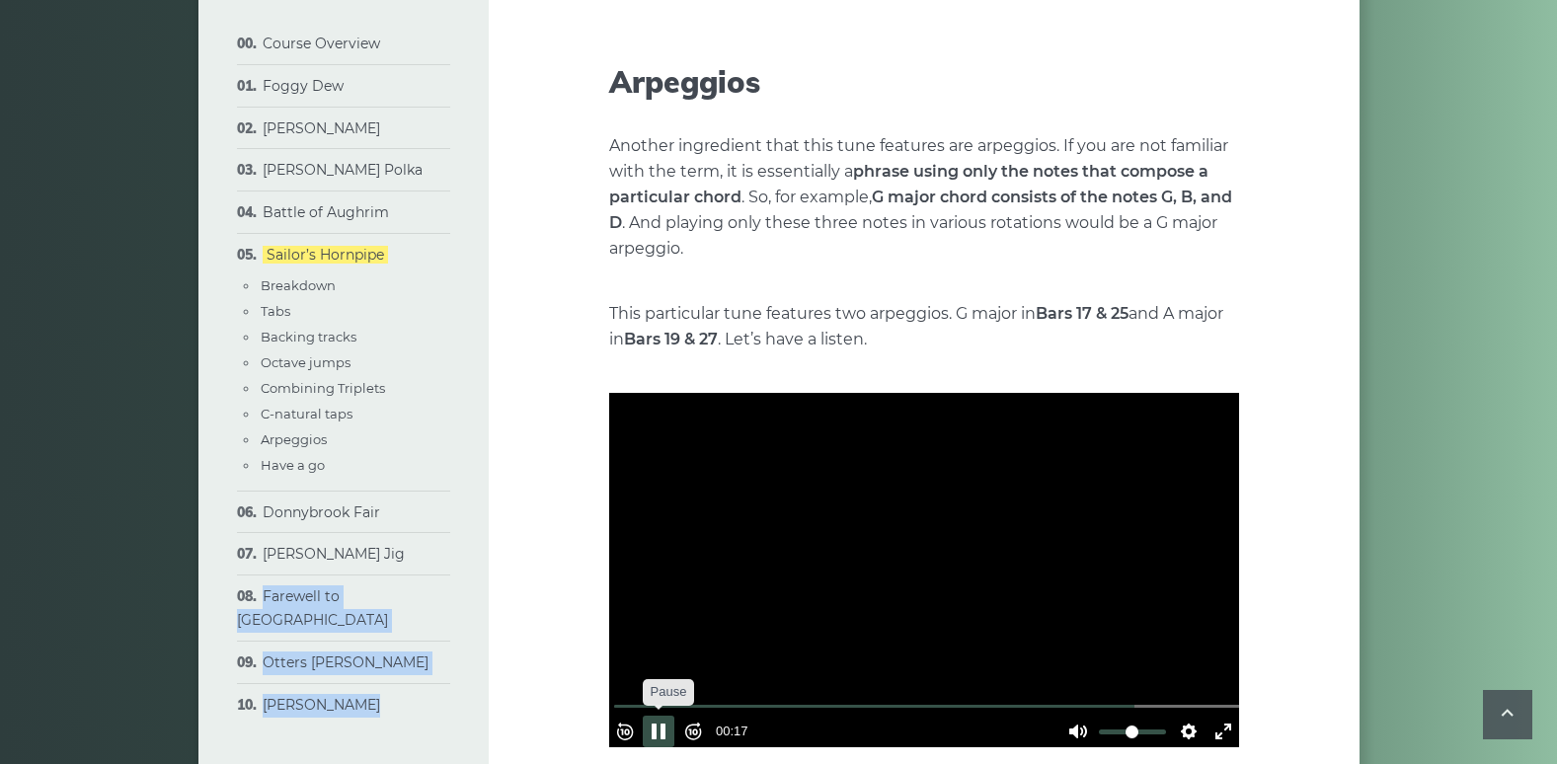
type input "*****"
